Goal: Task Accomplishment & Management: Use online tool/utility

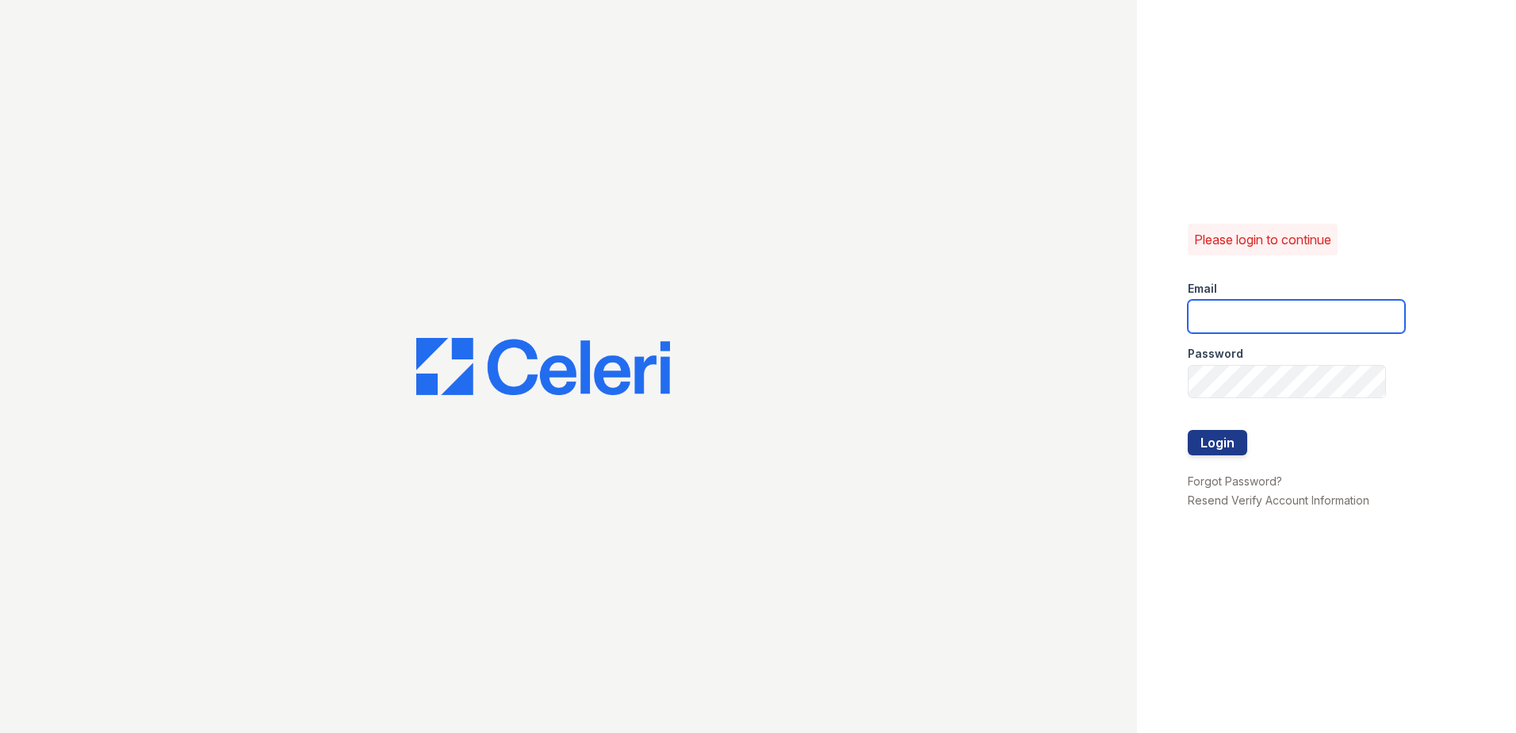
click at [1221, 323] on input "email" at bounding box center [1296, 316] width 217 height 33
type input "[EMAIL_ADDRESS][DOMAIN_NAME]"
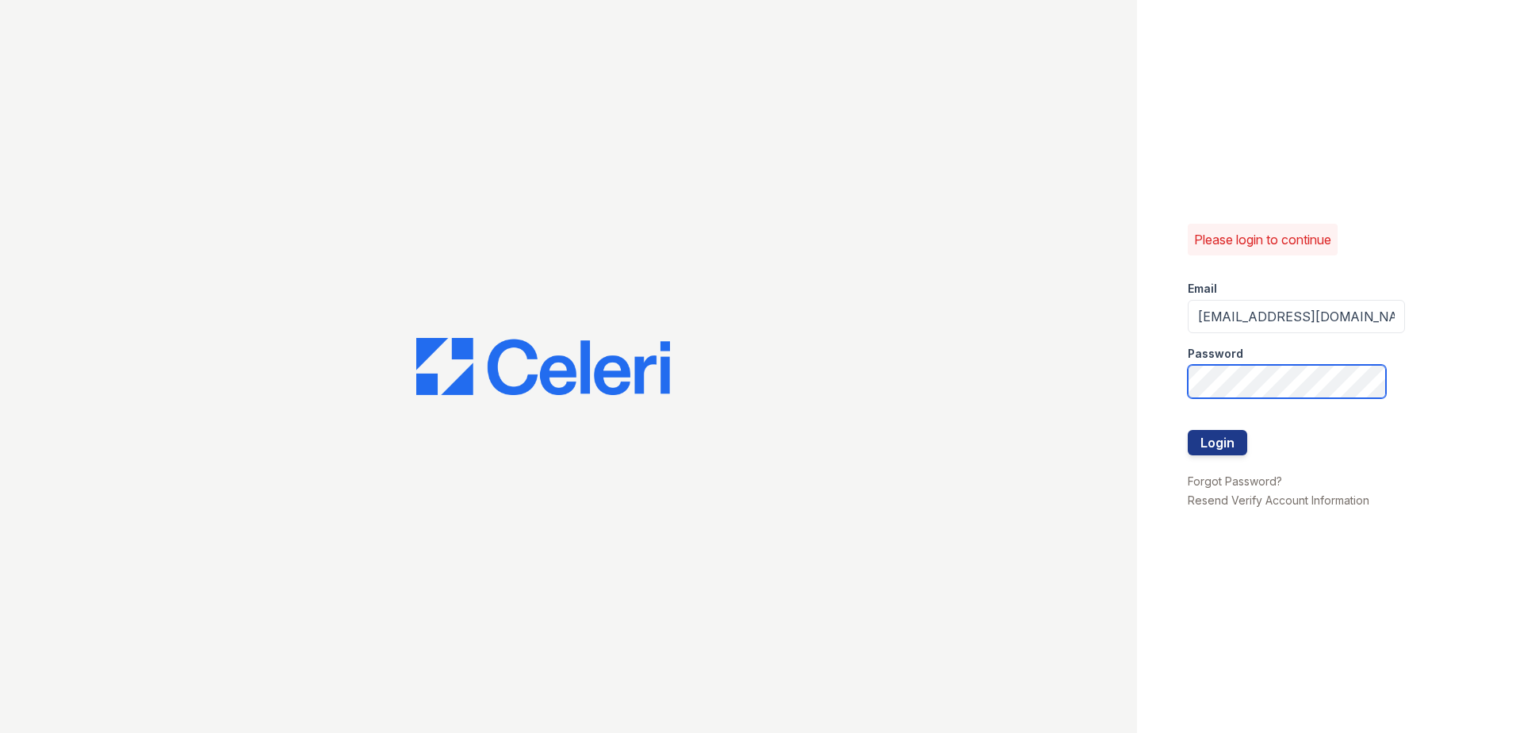
click at [1188, 430] on button "Login" at bounding box center [1217, 442] width 59 height 25
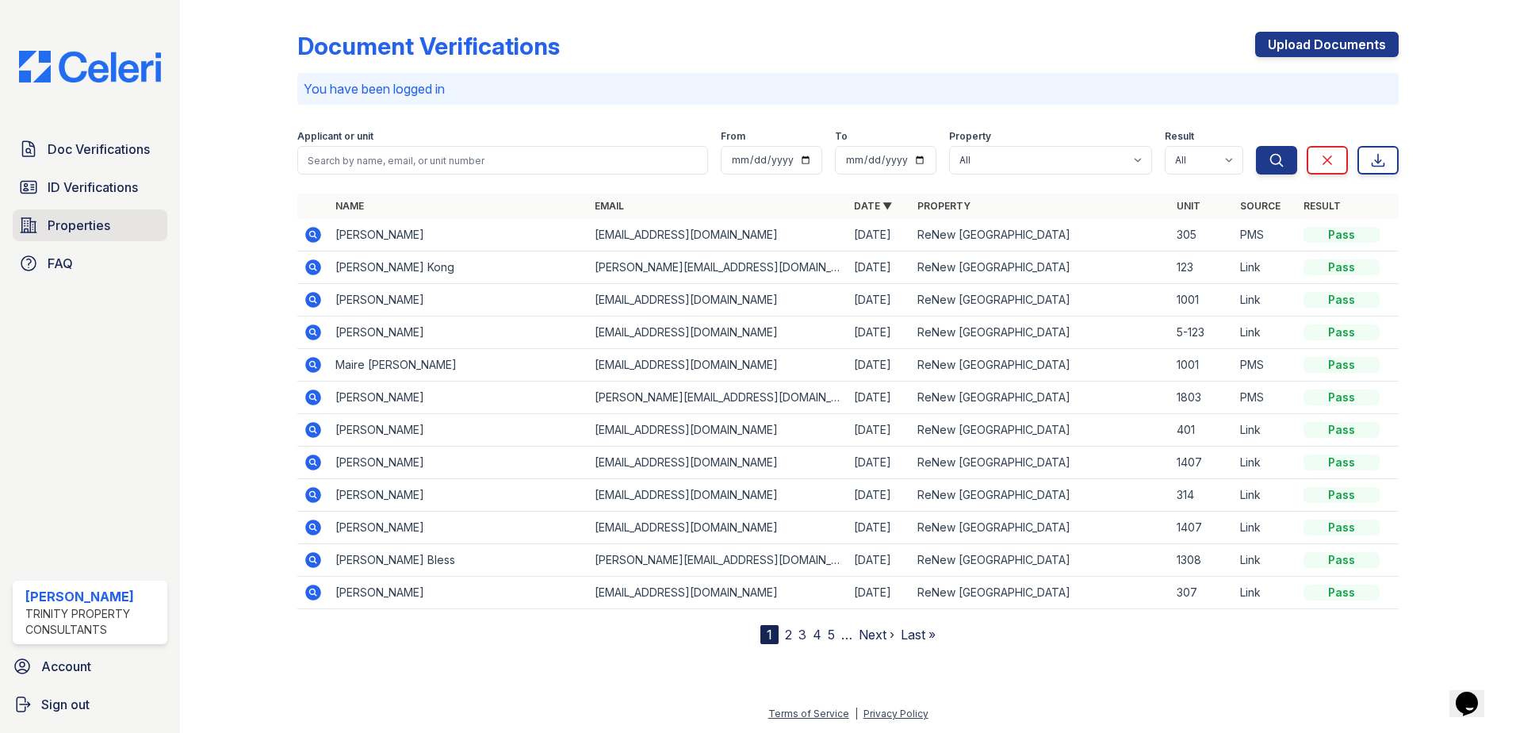
click at [92, 230] on span "Properties" at bounding box center [79, 225] width 63 height 19
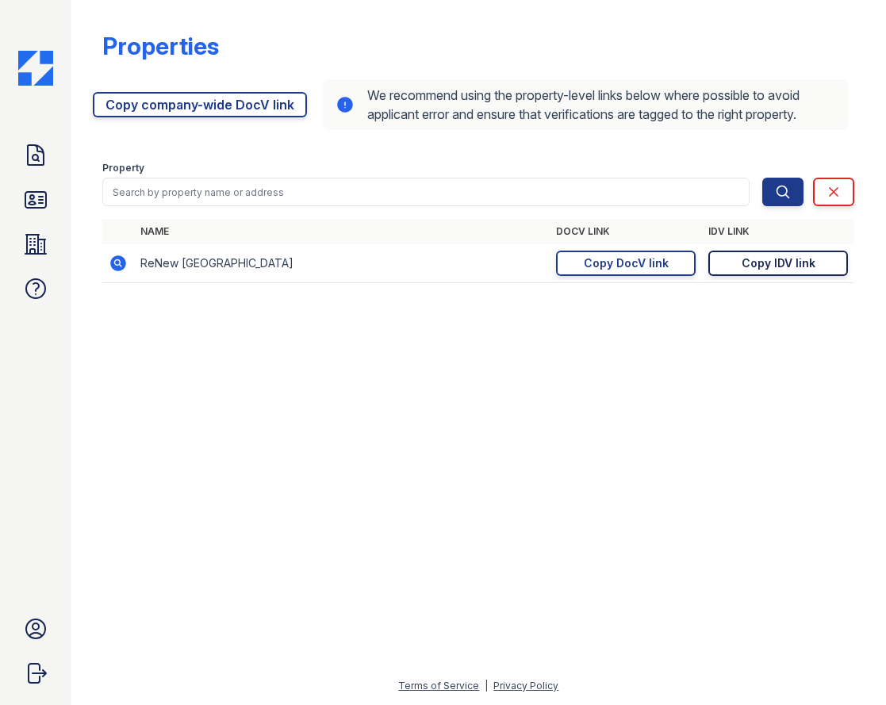
click at [769, 260] on div "Copy IDV link" at bounding box center [778, 263] width 74 height 16
drag, startPoint x: 442, startPoint y: 408, endPoint x: 451, endPoint y: 401, distance: 10.8
click at [443, 406] on div at bounding box center [479, 500] width 764 height 352
click at [674, 259] on link "Copy DocV link Copy link" at bounding box center [626, 263] width 140 height 25
